Goal: Find specific page/section: Find specific page/section

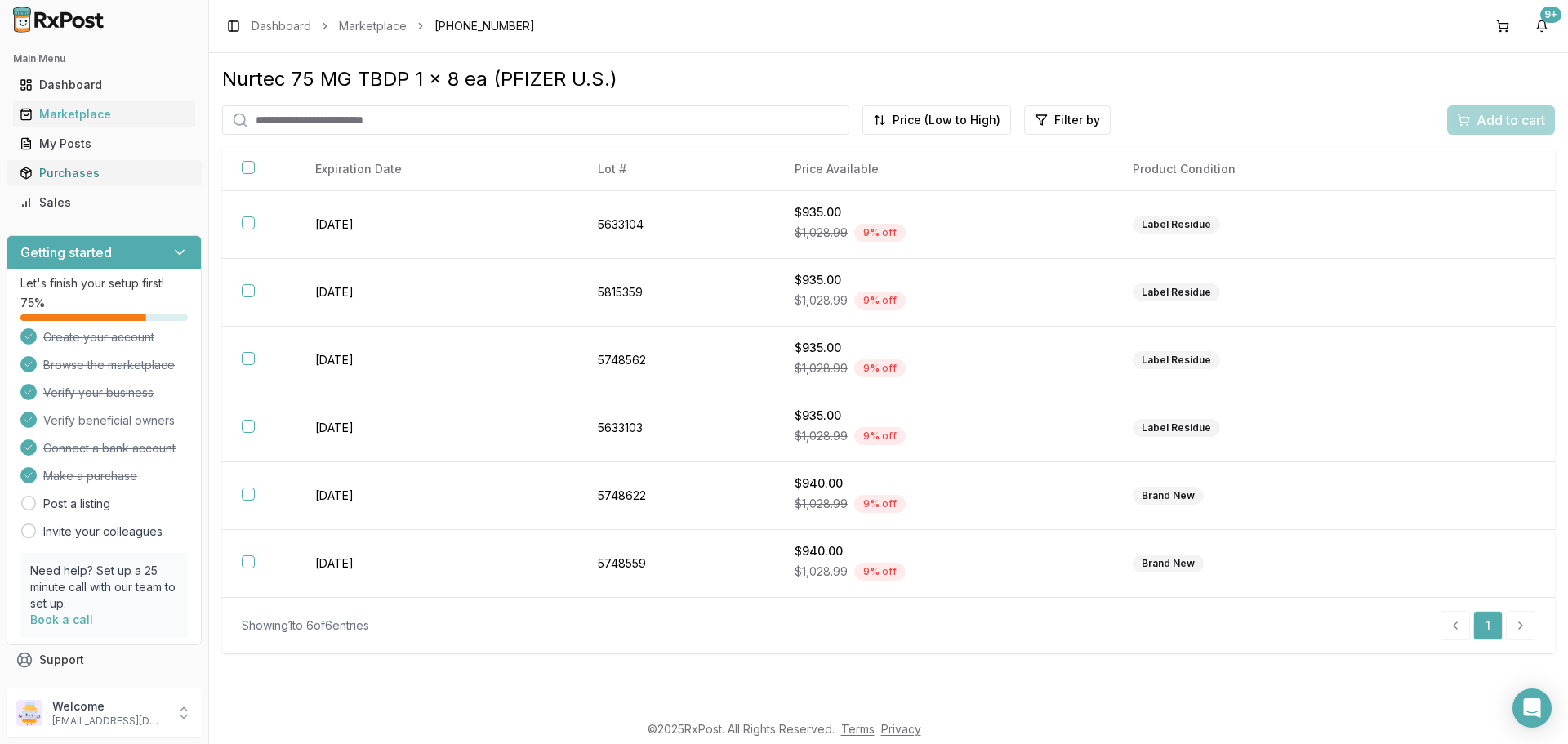
click at [77, 168] on div "Purchases" at bounding box center [104, 173] width 169 height 16
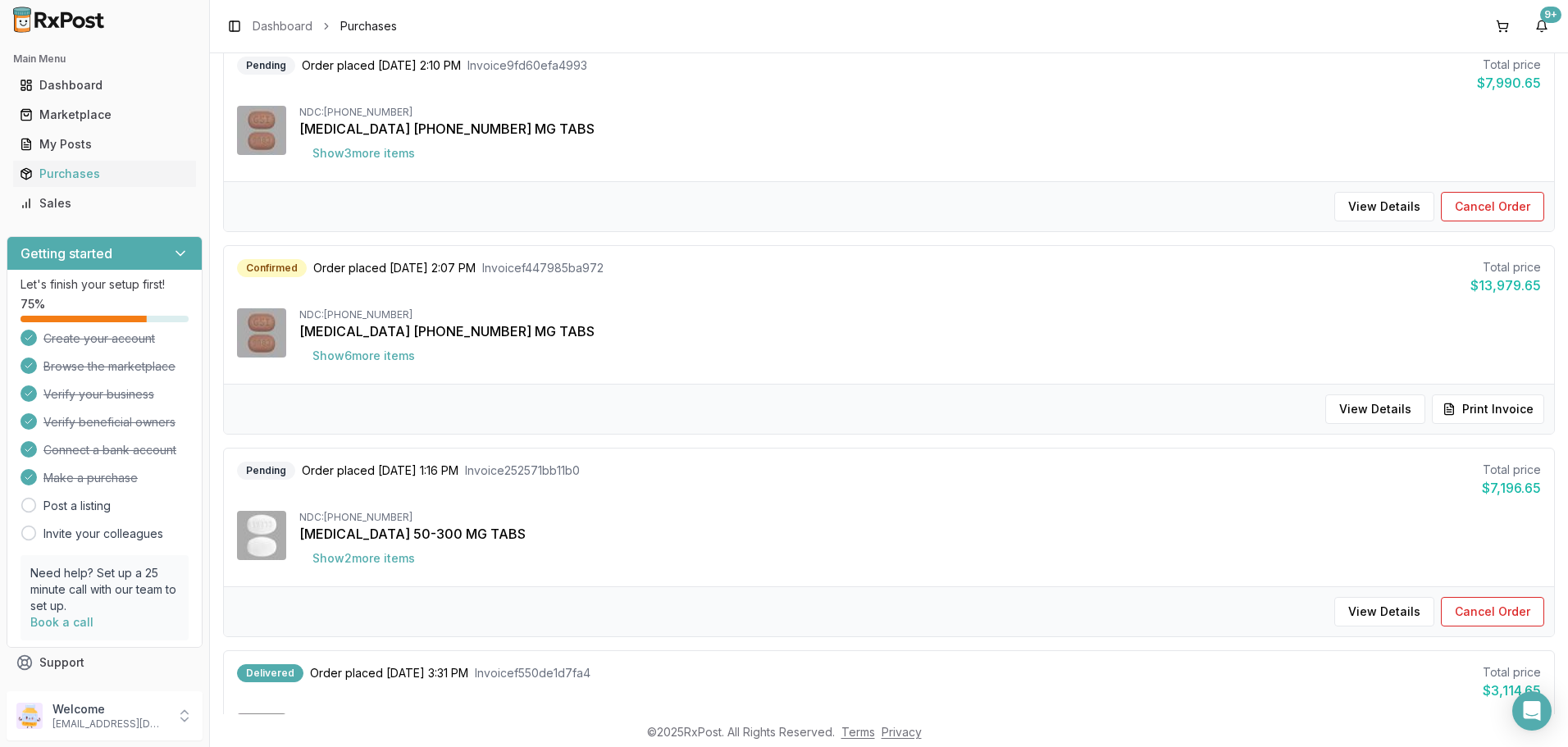
scroll to position [820, 0]
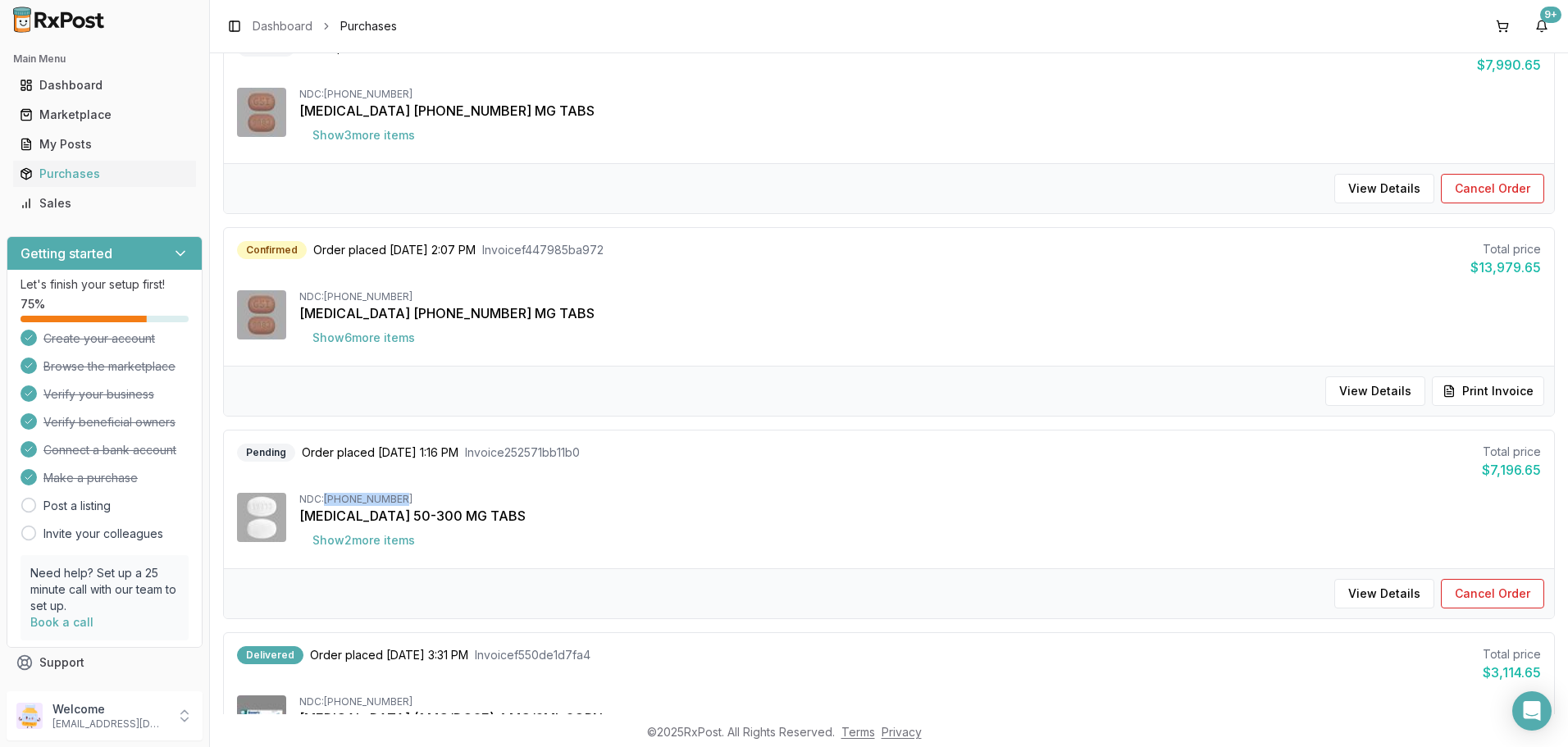
drag, startPoint x: 404, startPoint y: 493, endPoint x: 328, endPoint y: 492, distance: 76.0
click at [328, 492] on div "NDC: [PHONE_NUMBER]" at bounding box center [920, 499] width 1242 height 13
copy div "[PHONE_NUMBER]"
click at [400, 541] on button "Show 2 more item s" at bounding box center [364, 540] width 129 height 29
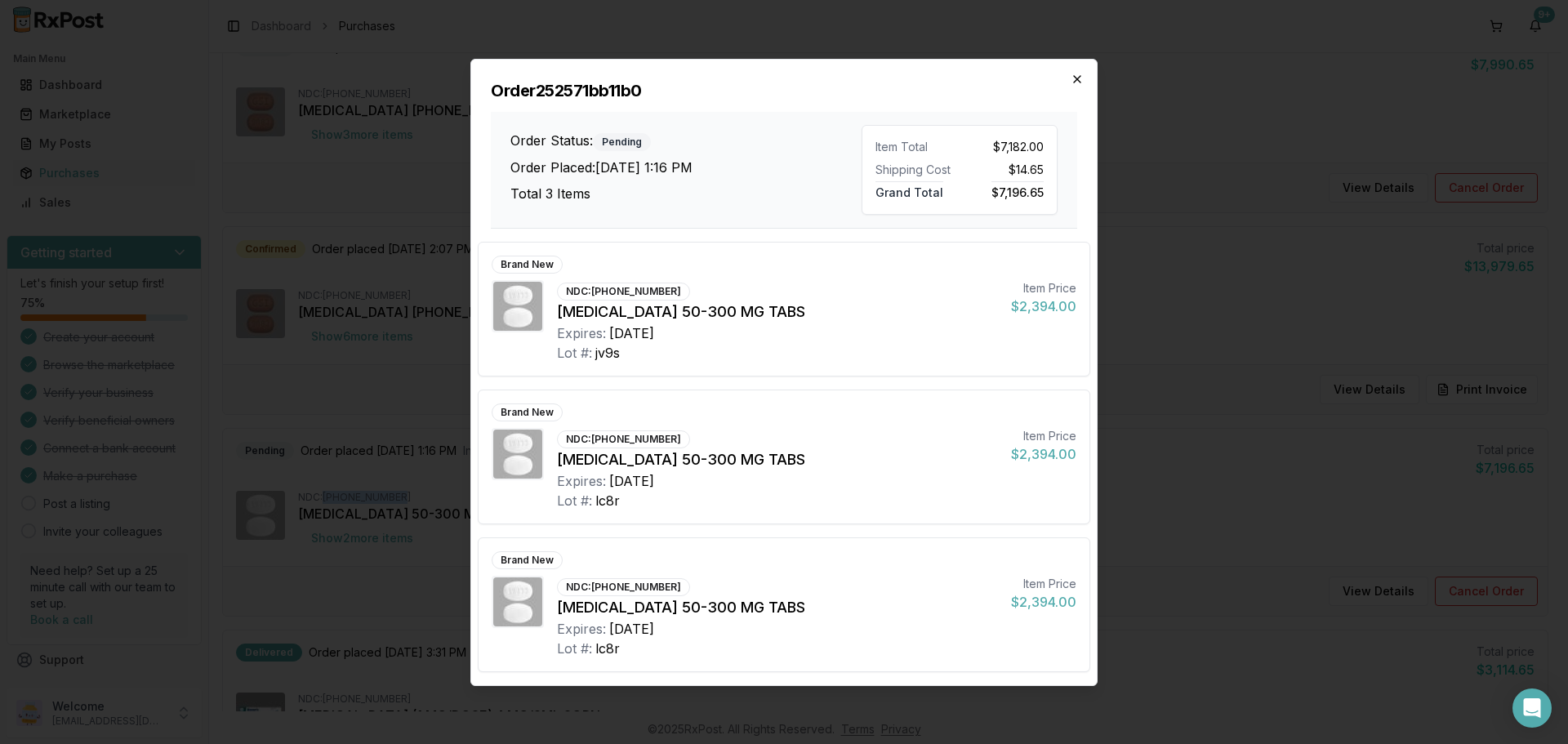
click at [1080, 80] on icon "button" at bounding box center [1077, 79] width 13 height 13
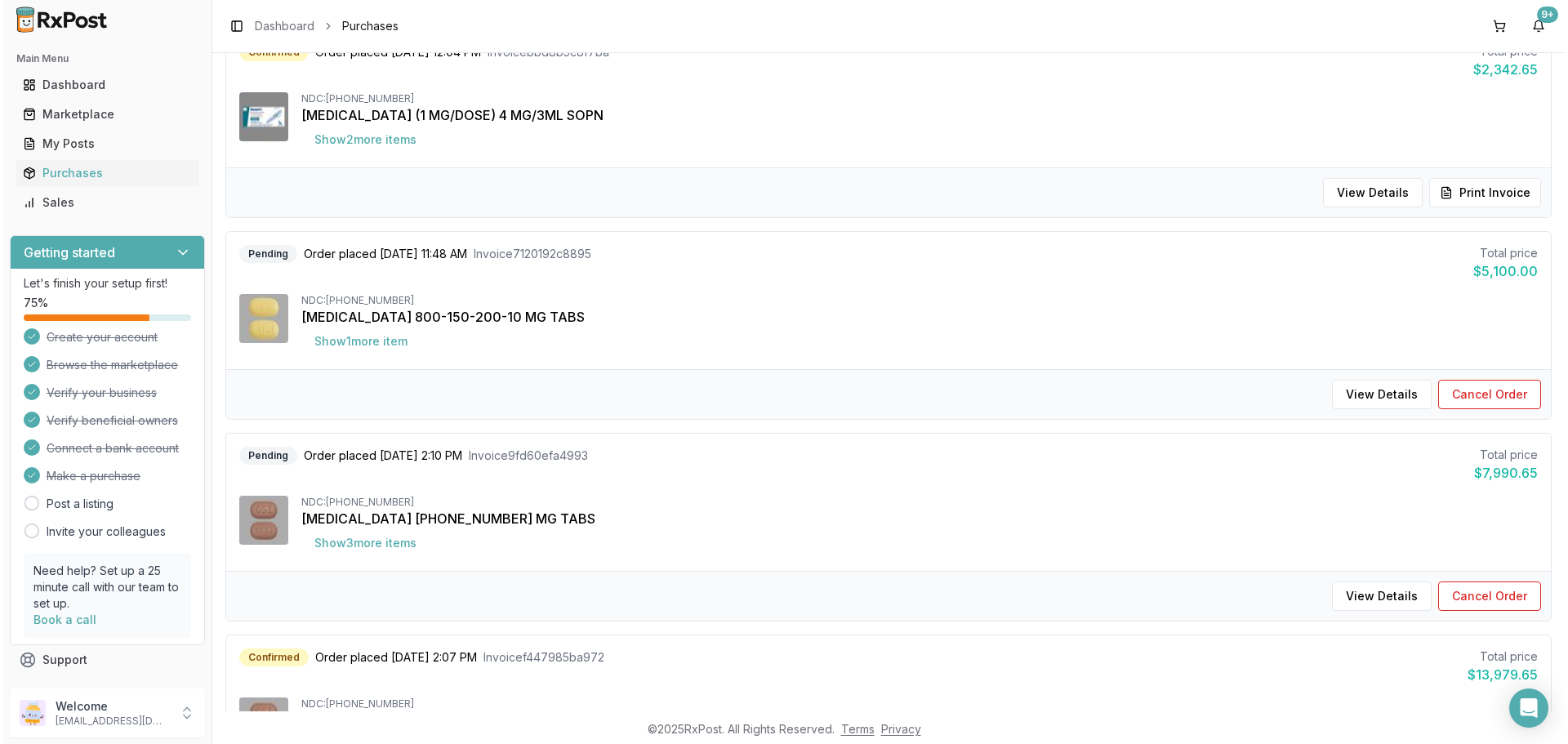
scroll to position [0, 0]
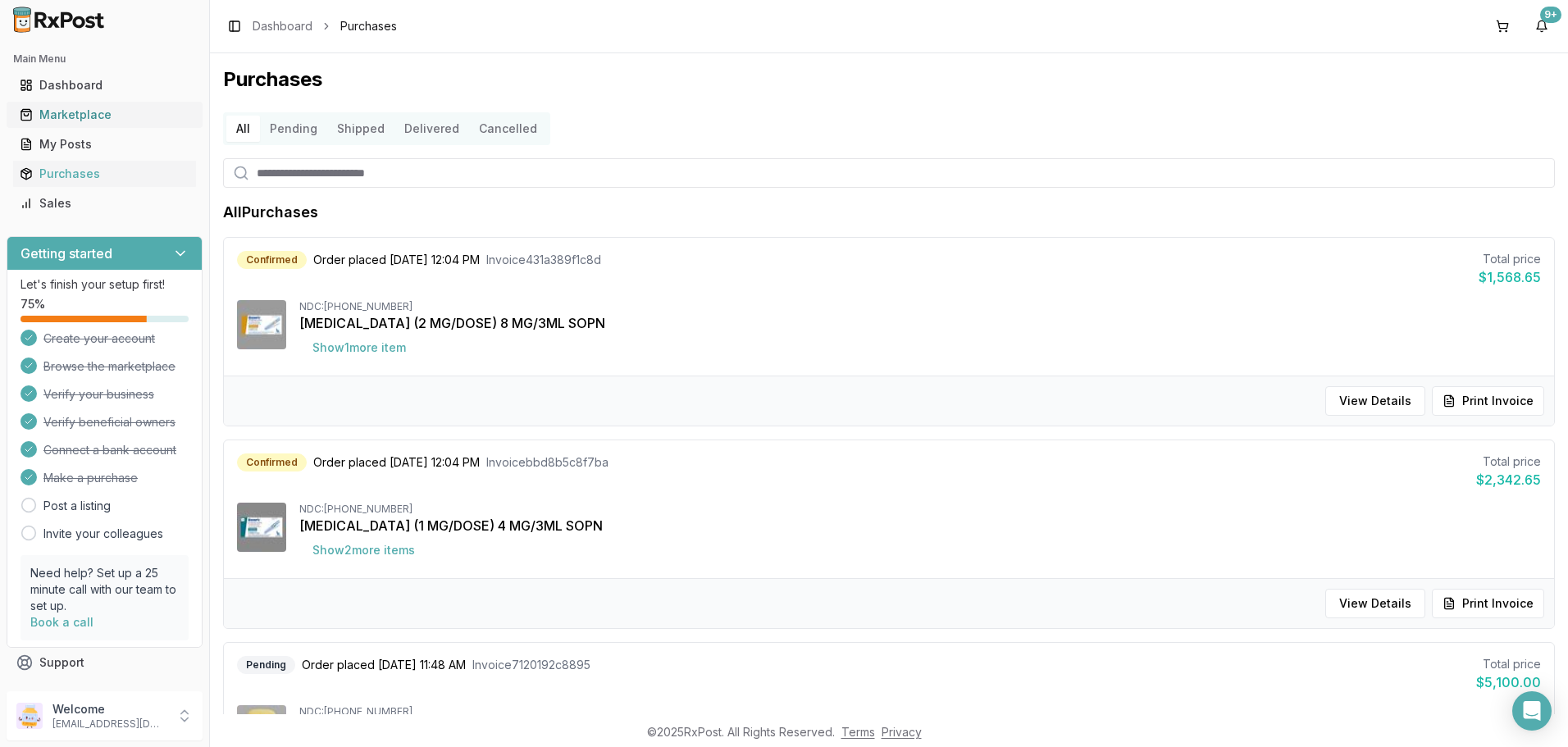
click at [84, 122] on div "Marketplace" at bounding box center [105, 114] width 170 height 16
